Goal: Information Seeking & Learning: Find specific fact

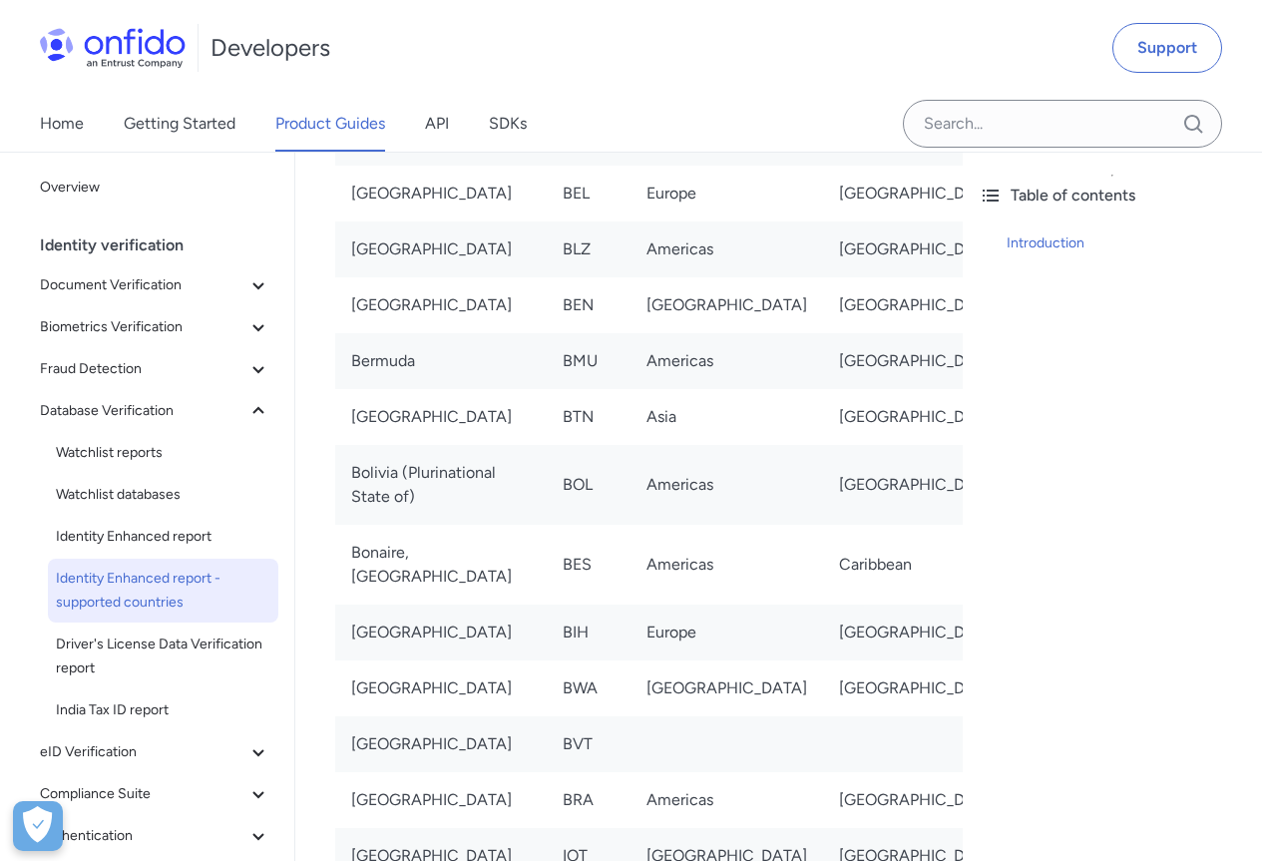
scroll to position [1995, 0]
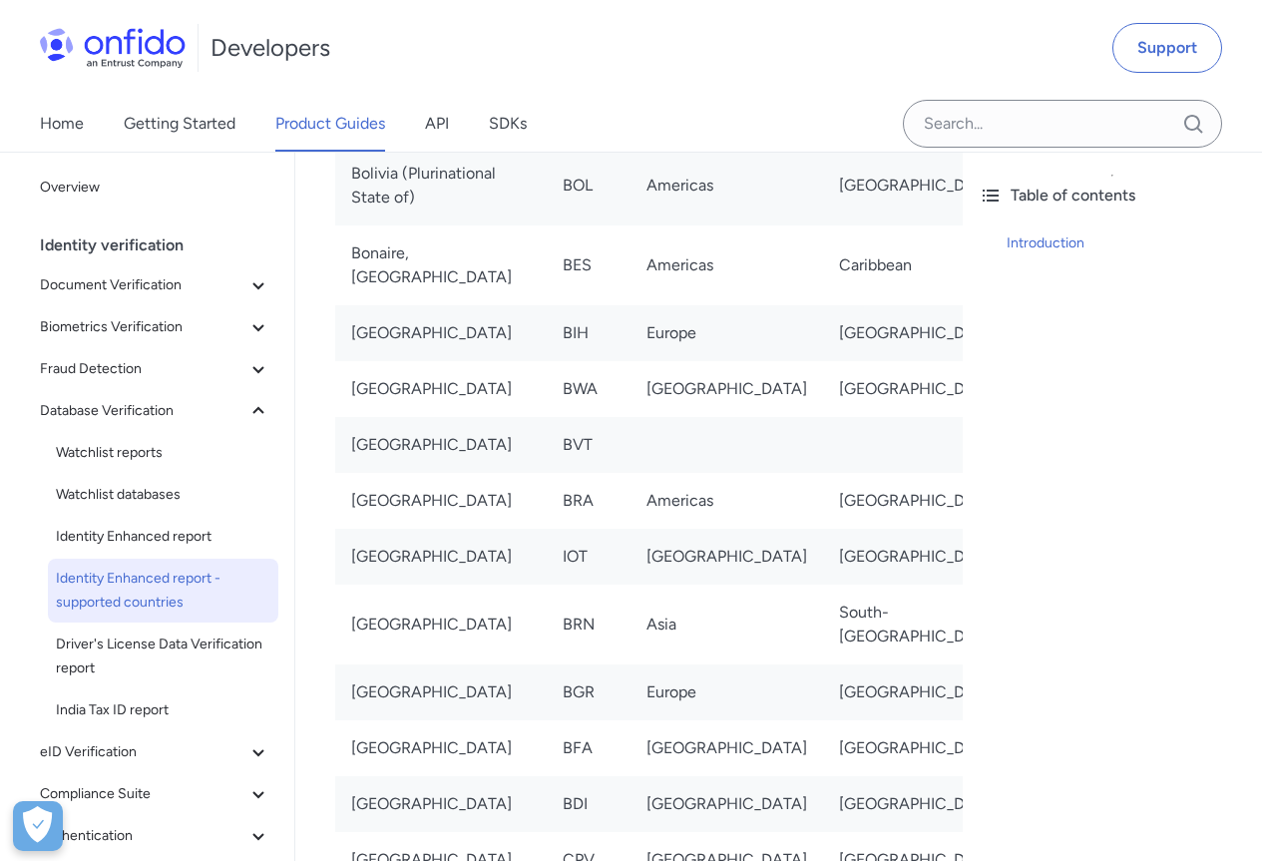
drag, startPoint x: 205, startPoint y: 193, endPoint x: 1080, endPoint y: 399, distance: 899.9
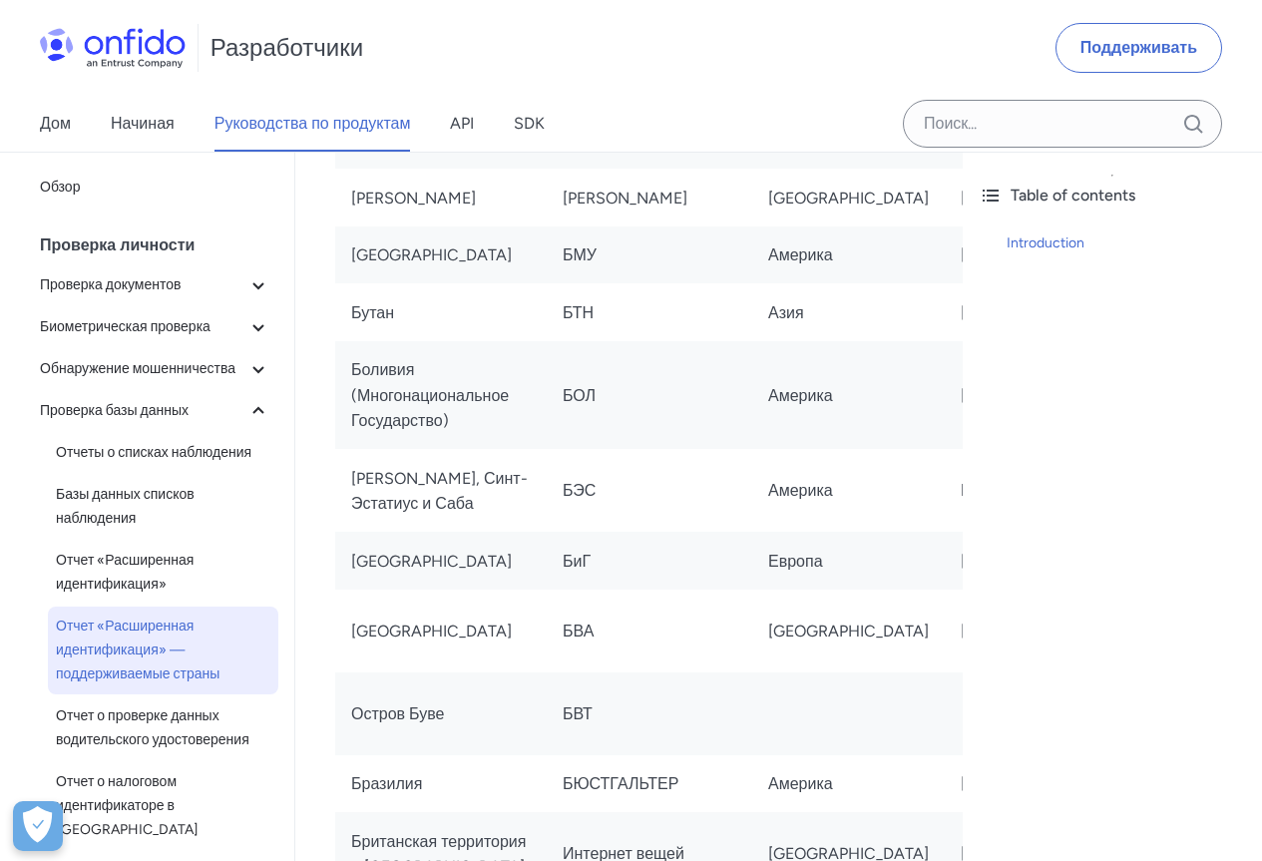
scroll to position [2120, 0]
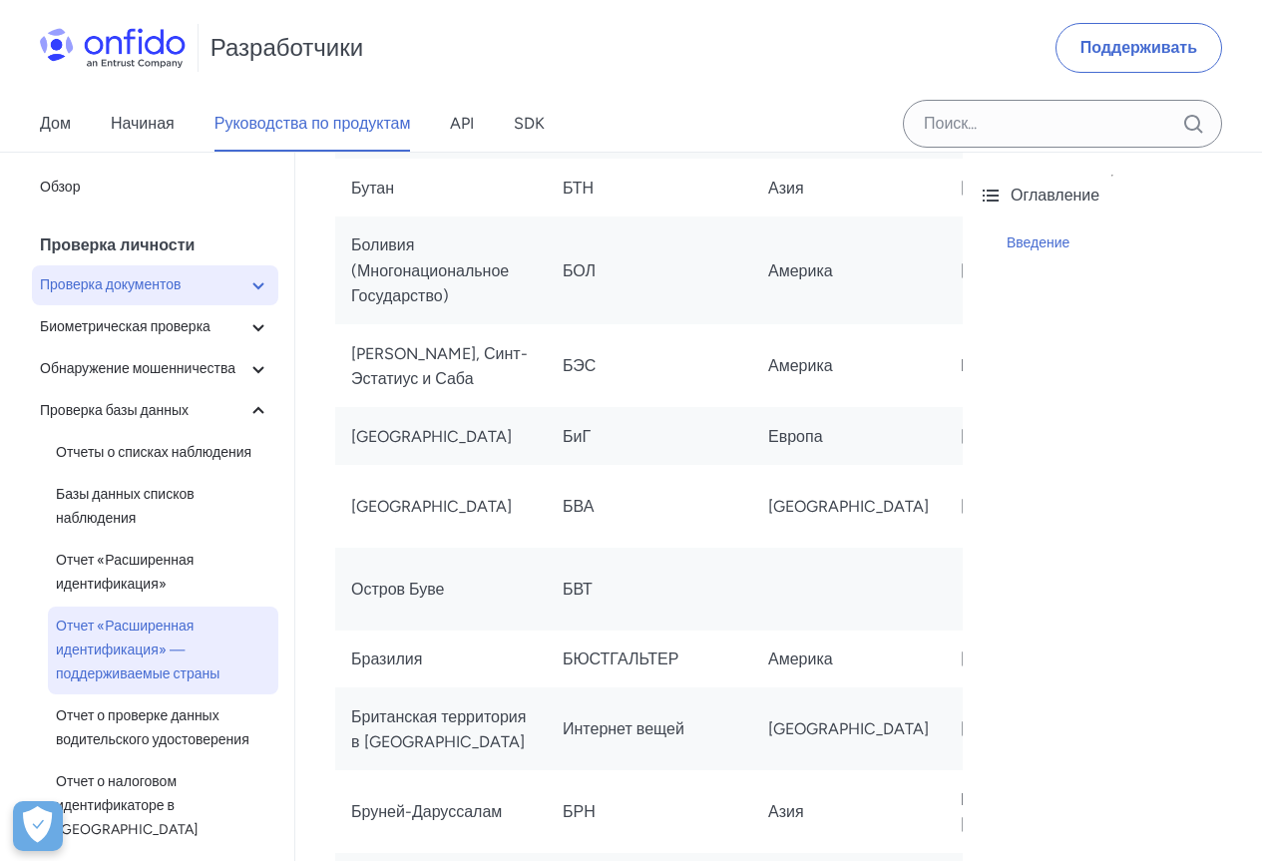
click at [246, 279] on icon at bounding box center [258, 285] width 24 height 24
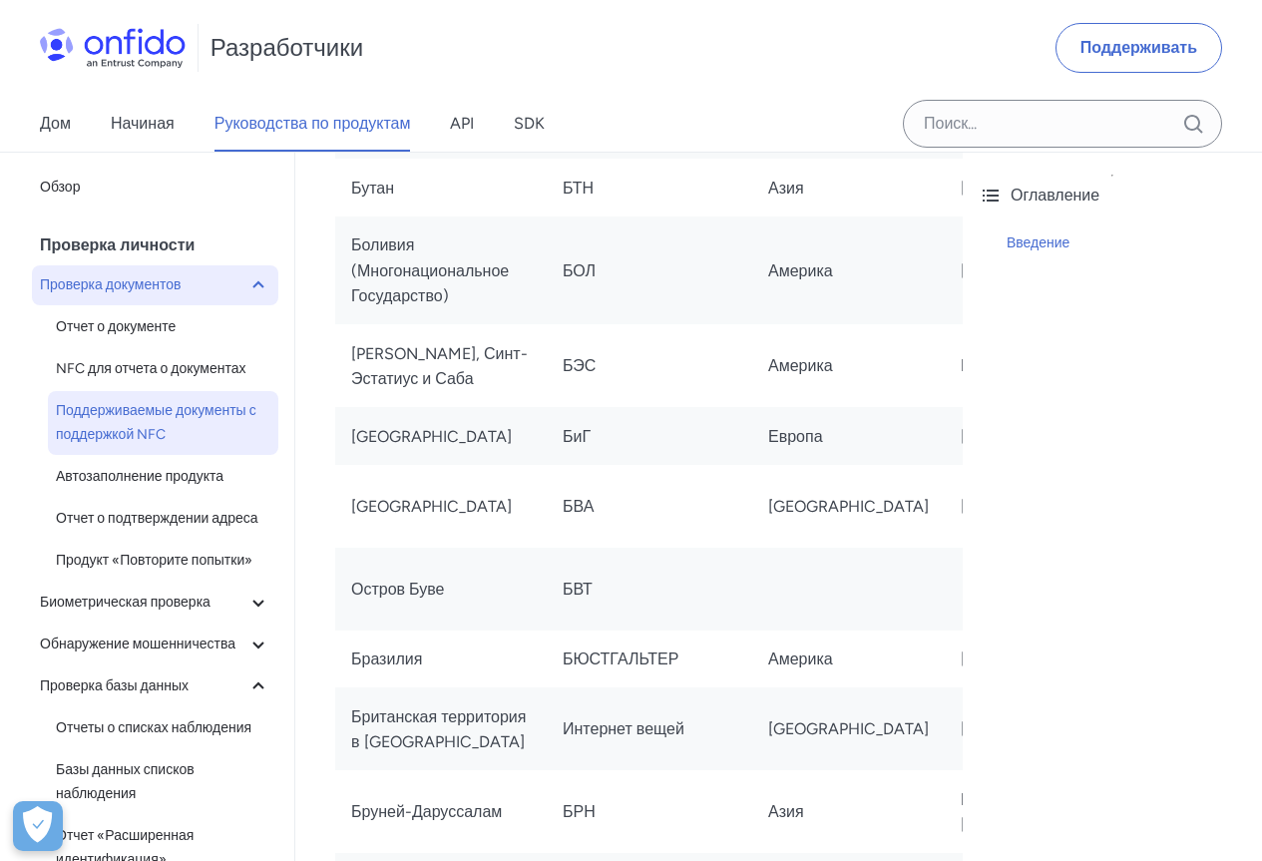
click at [102, 423] on font "Поддерживаемые документы с поддержкой NFC" at bounding box center [163, 423] width 214 height 48
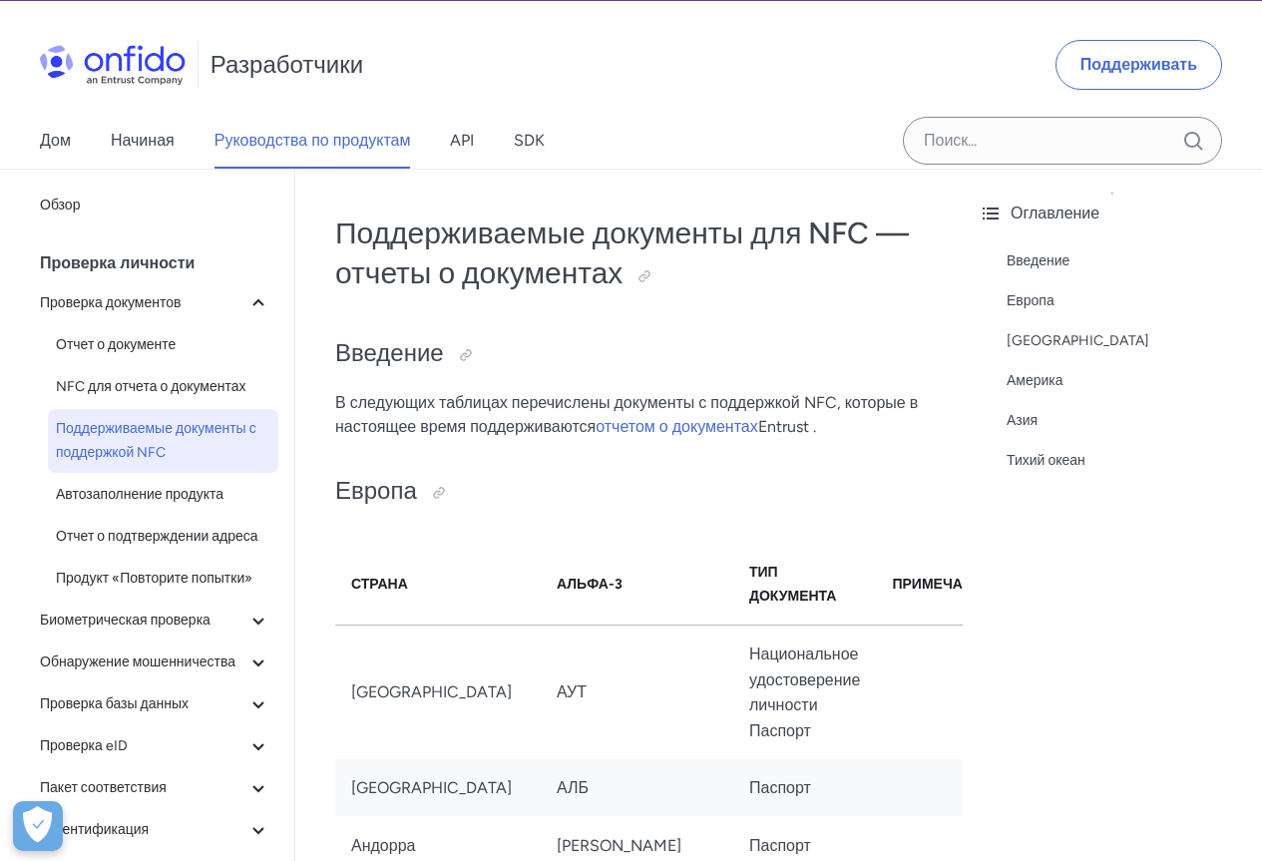
scroll to position [299, 0]
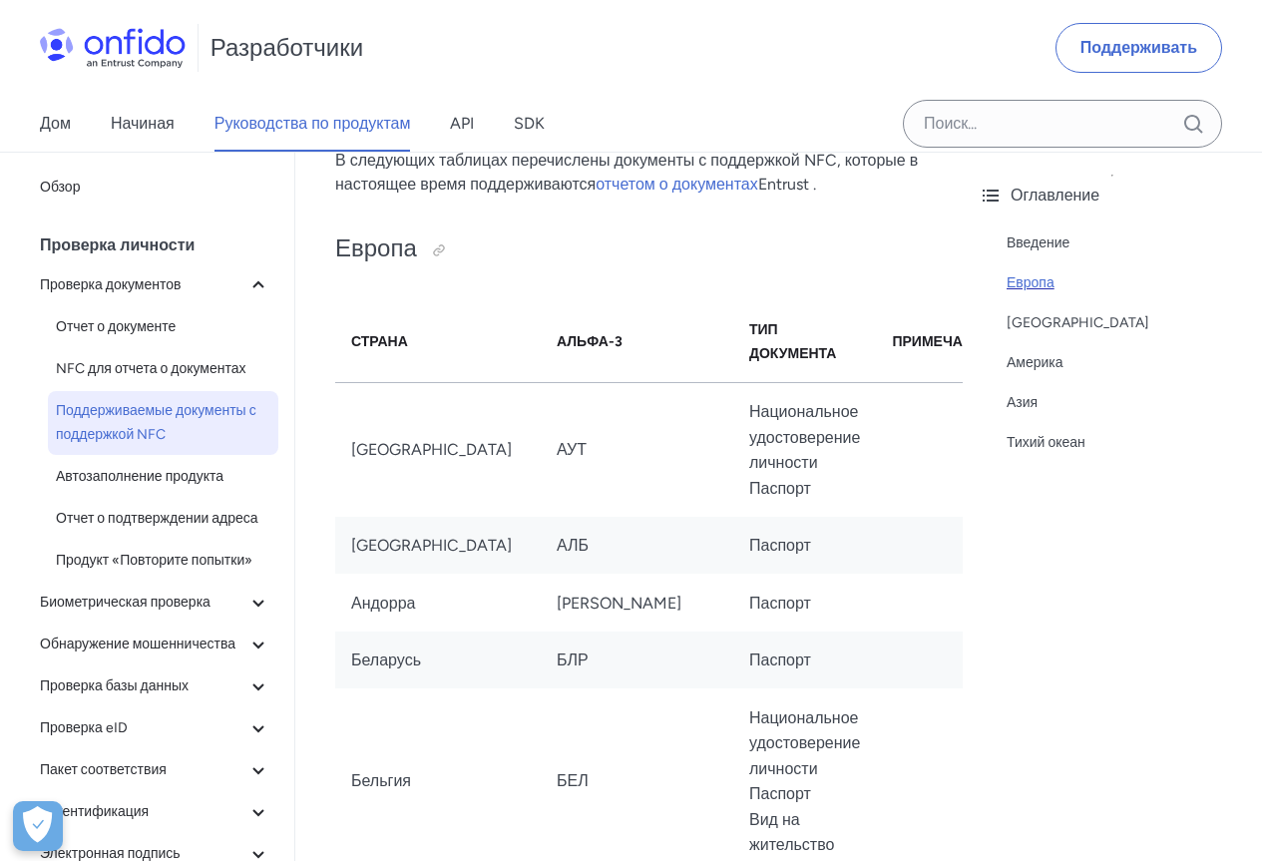
click at [1034, 277] on font "Европа" at bounding box center [1031, 282] width 48 height 17
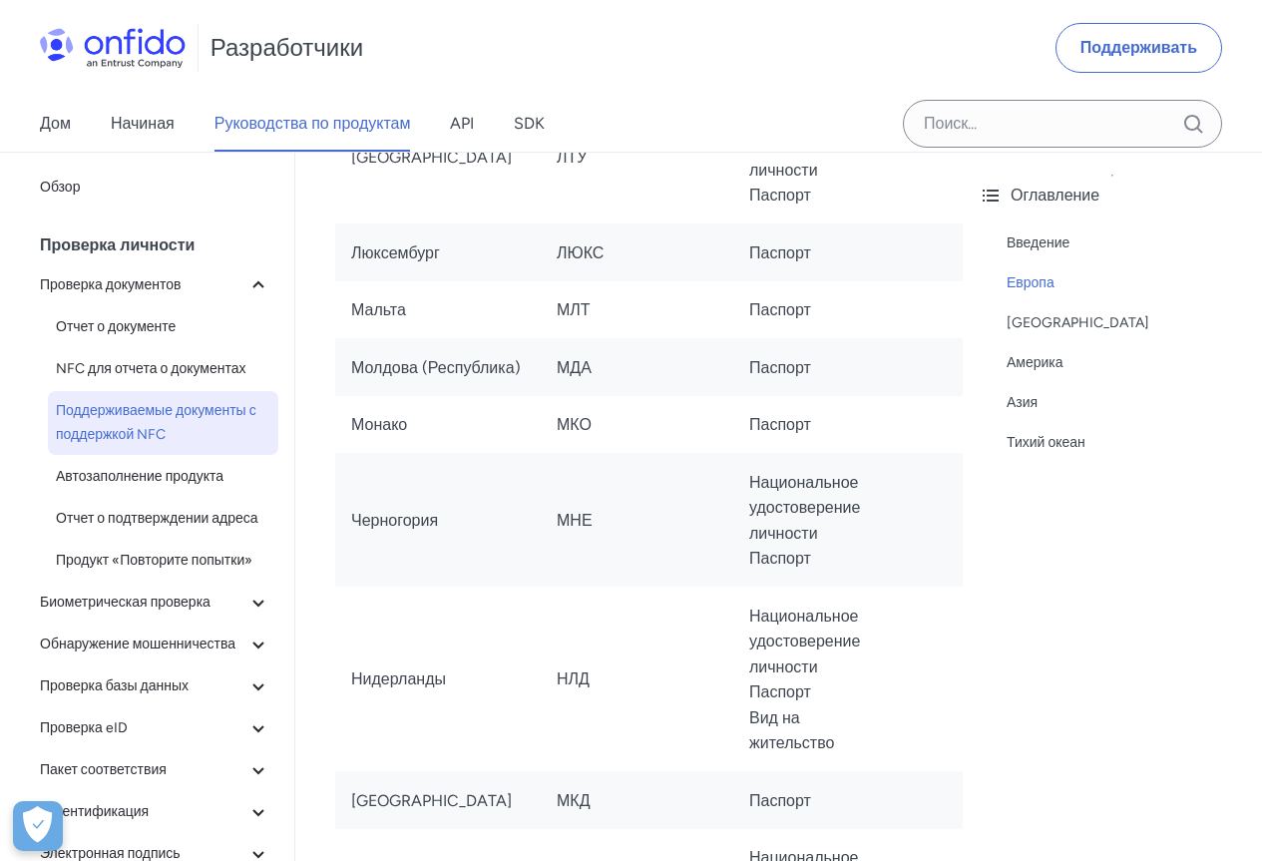
scroll to position [3010, 0]
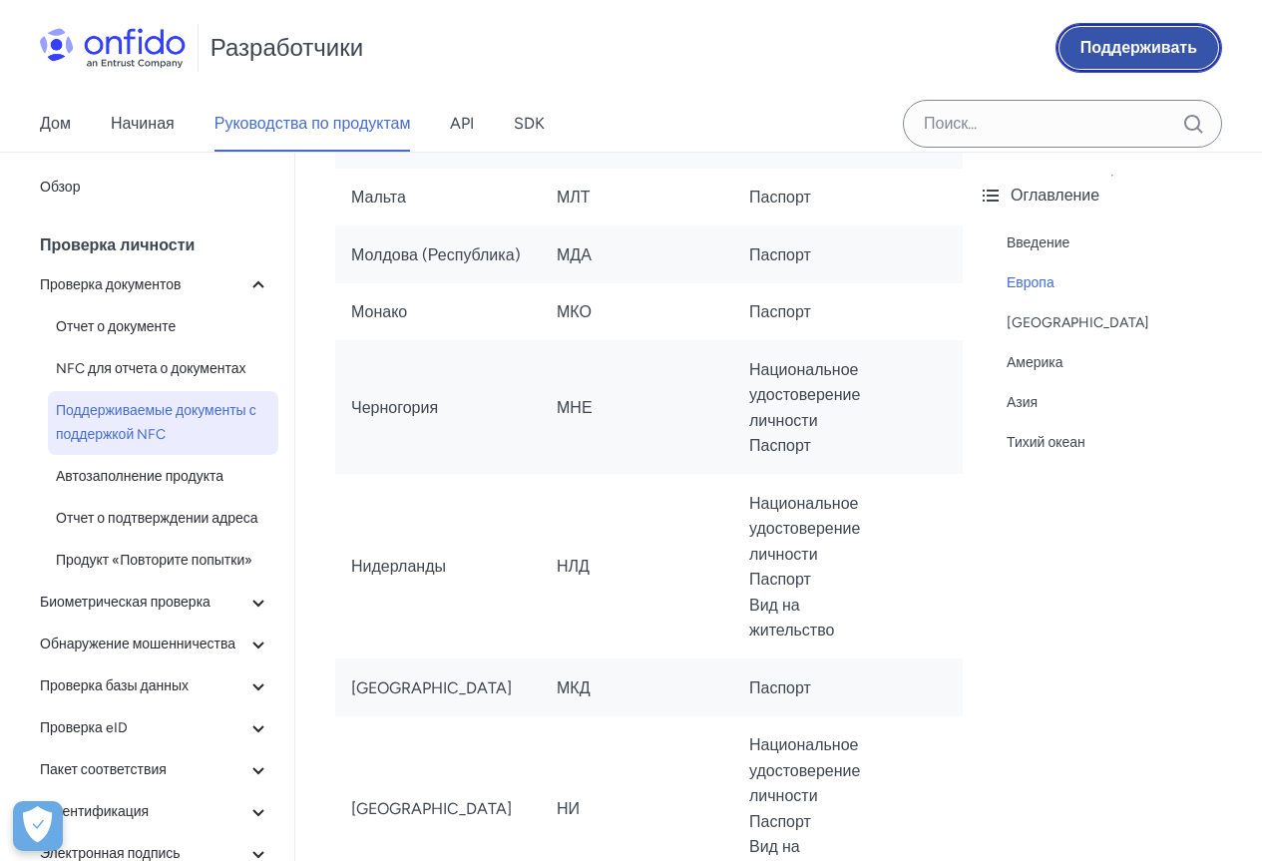
click at [1096, 49] on font "Поддерживать" at bounding box center [1138, 47] width 117 height 19
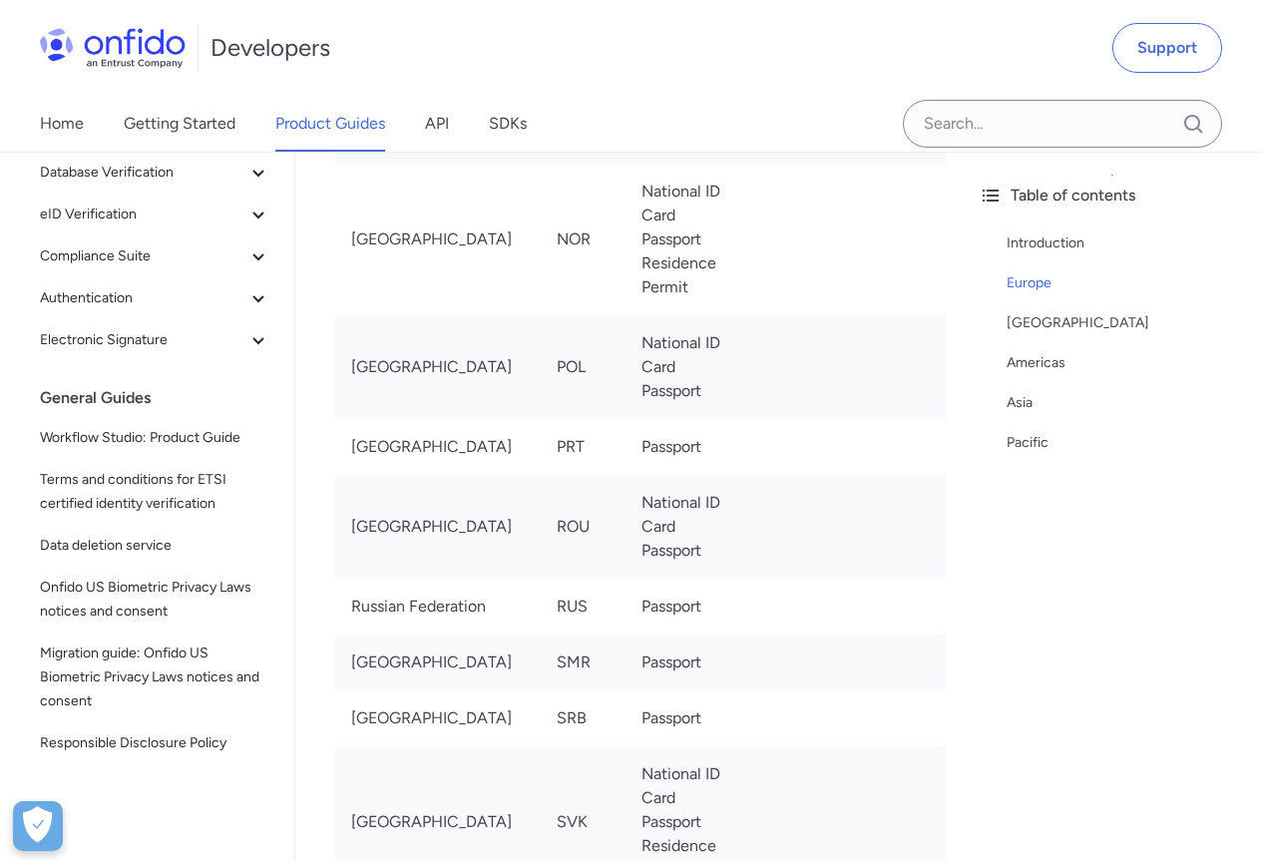
scroll to position [3409, 0]
